Goal: Transaction & Acquisition: Purchase product/service

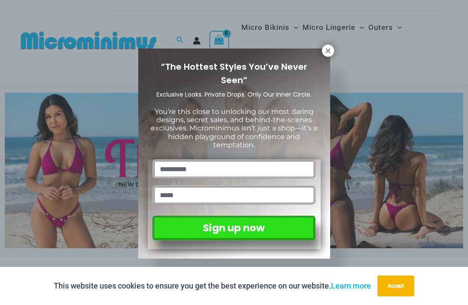
click at [334, 61] on div "“The Hottest Styles You’ve Never Seen” Exclusive Looks. Private Drops. Only Our…" at bounding box center [234, 152] width 468 height 305
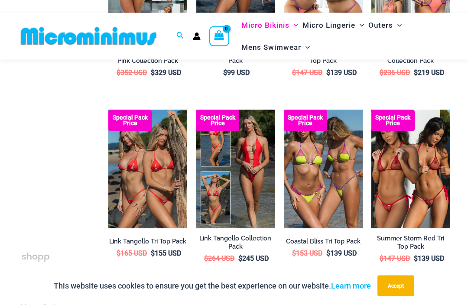
scroll to position [378, 0]
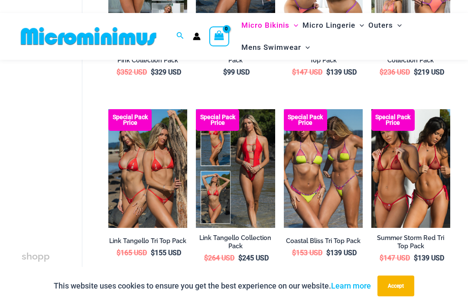
click at [422, 234] on h2 "Summer Storm Red Tri Top Pack" at bounding box center [410, 242] width 79 height 16
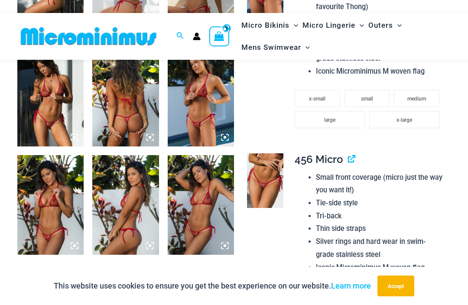
scroll to position [579, 0]
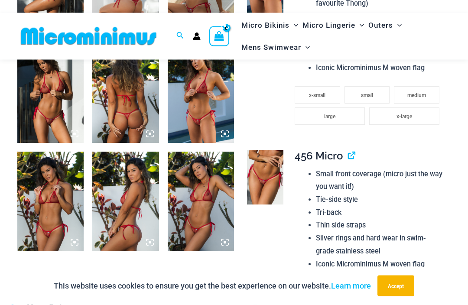
click at [263, 172] on img at bounding box center [265, 177] width 36 height 55
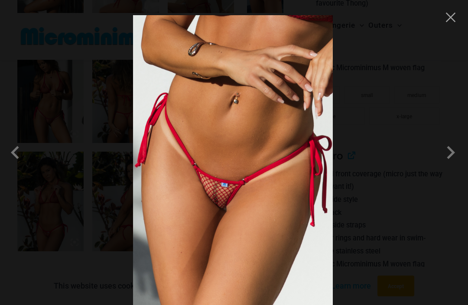
click at [449, 15] on button "Close" at bounding box center [450, 17] width 13 height 13
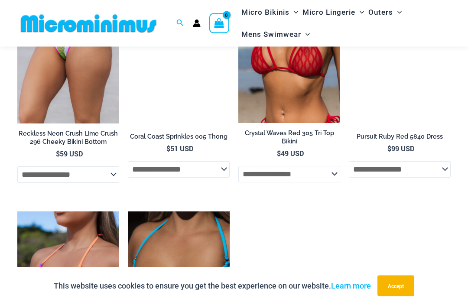
scroll to position [2438, 0]
